Goal: Task Accomplishment & Management: Manage account settings

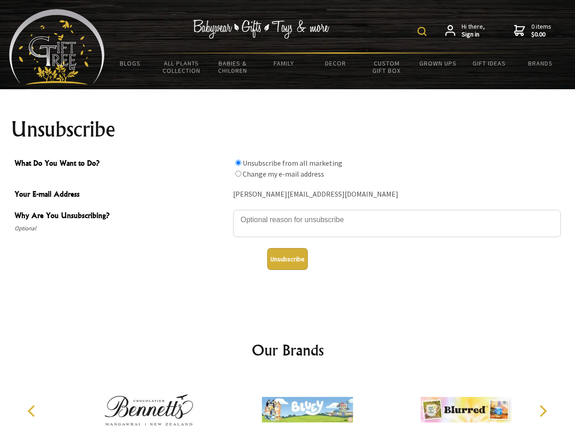
click at [423, 31] on img at bounding box center [421, 31] width 9 height 9
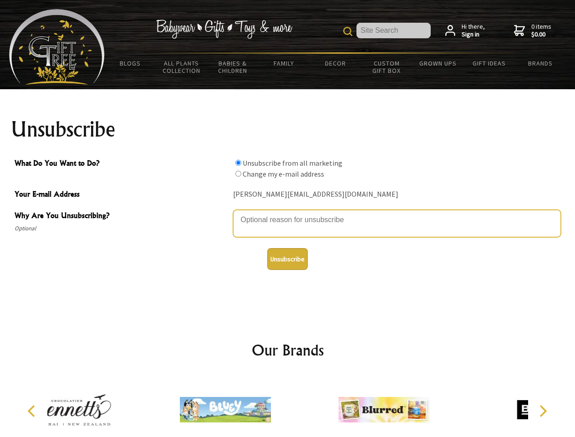
click at [288, 213] on textarea "Why Are You Unsubscribing?" at bounding box center [397, 223] width 328 height 27
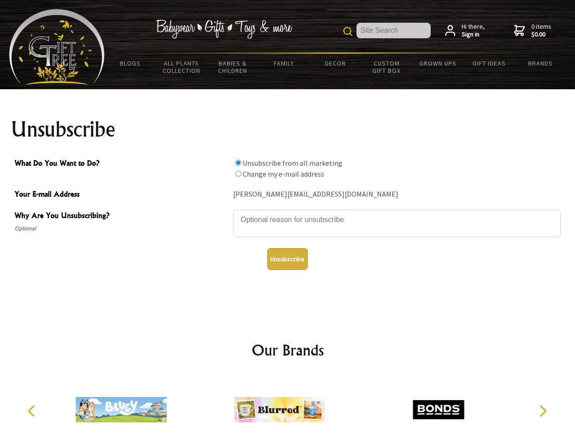
click at [238, 162] on input "What Do You Want to Do?" at bounding box center [238, 163] width 6 height 6
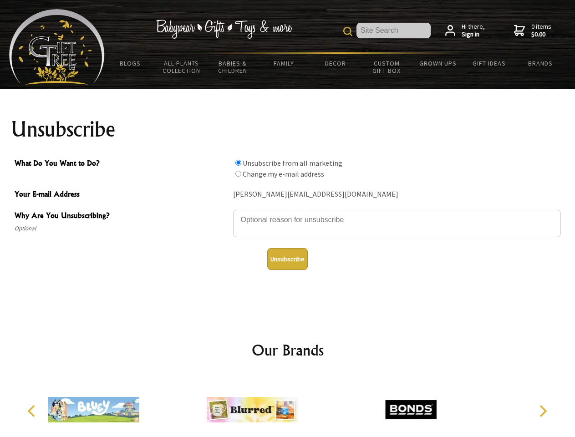
click at [238, 173] on input "What Do You Want to Do?" at bounding box center [238, 174] width 6 height 6
radio input "true"
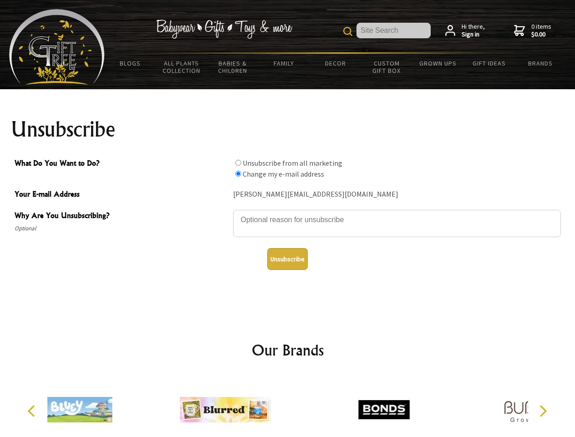
click at [287, 259] on button "Unsubscribe" at bounding box center [287, 259] width 41 height 22
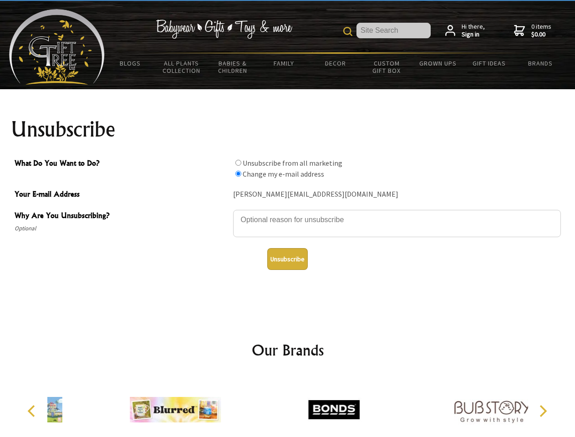
click at [33, 411] on icon "Previous" at bounding box center [32, 411] width 12 height 12
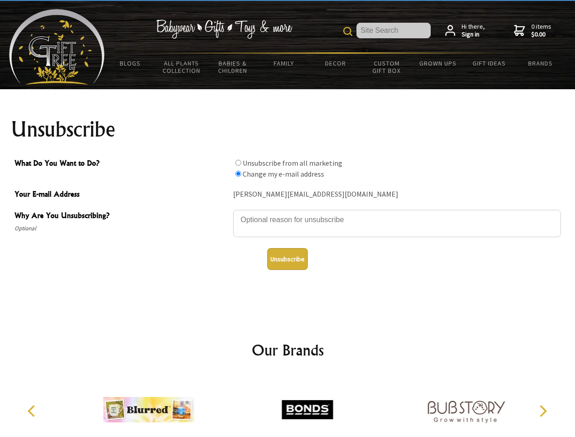
click at [542, 411] on icon "Next" at bounding box center [542, 411] width 12 height 12
